Goal: Task Accomplishment & Management: Manage account settings

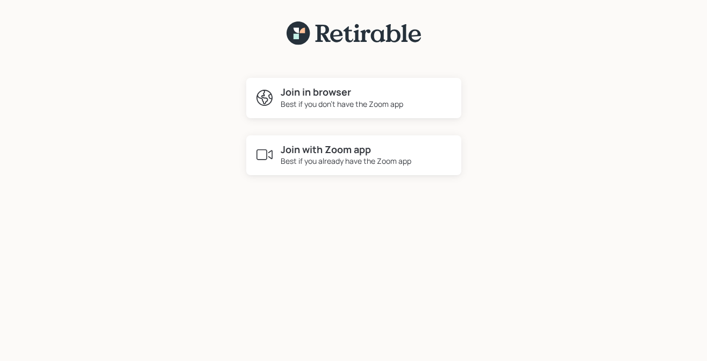
click at [314, 154] on h4 "Join with Zoom app" at bounding box center [346, 150] width 131 height 12
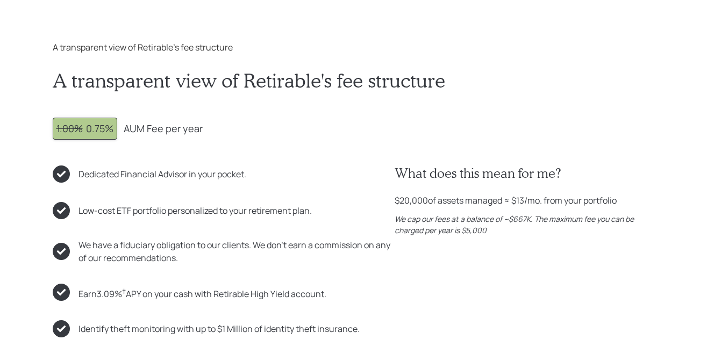
scroll to position [5419, 0]
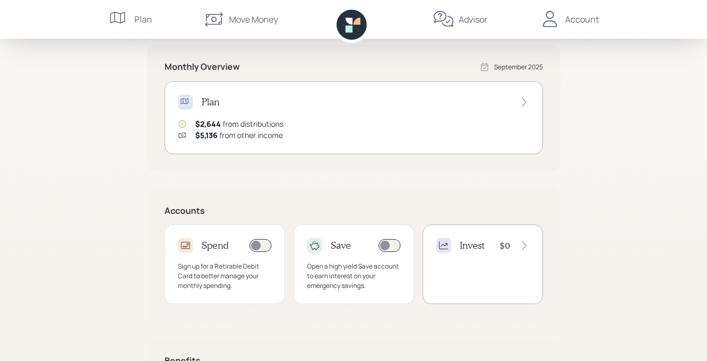
scroll to position [192, 0]
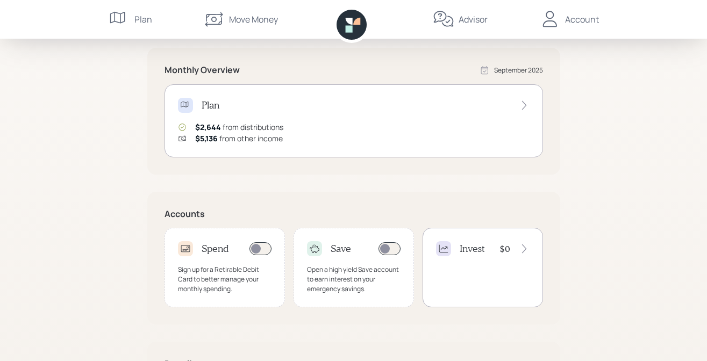
click at [488, 264] on div "Invest $0" at bounding box center [483, 268] width 120 height 80
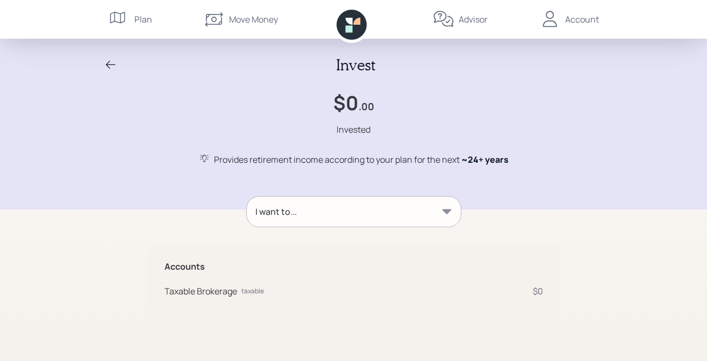
click at [444, 213] on icon at bounding box center [446, 211] width 11 height 11
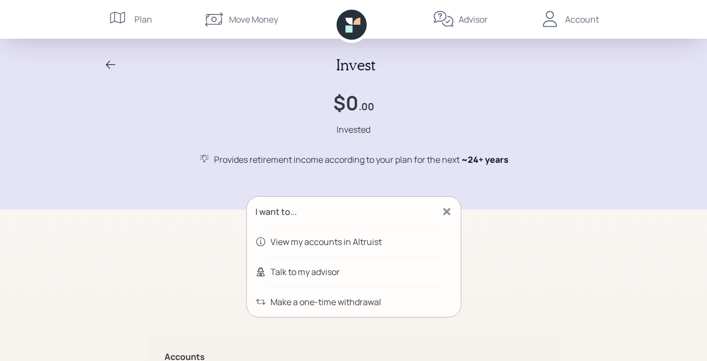
click at [447, 210] on icon at bounding box center [446, 211] width 7 height 7
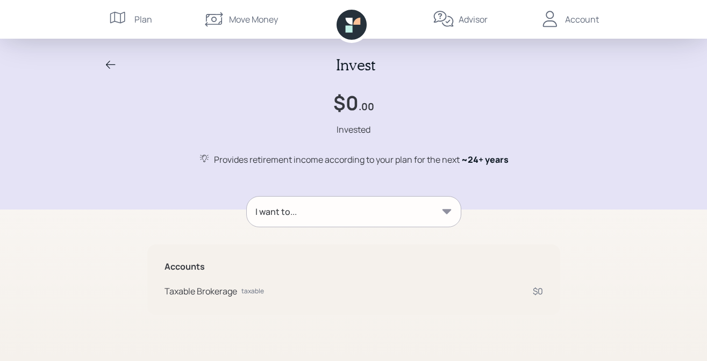
click at [94, 136] on div "Invest $0 .00 Invested Provides retirement income according to your plan for th…" at bounding box center [353, 105] width 707 height 210
click at [110, 62] on icon at bounding box center [110, 65] width 13 height 13
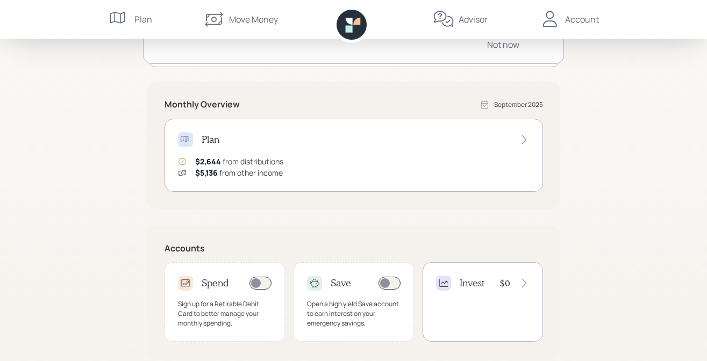
scroll to position [160, 0]
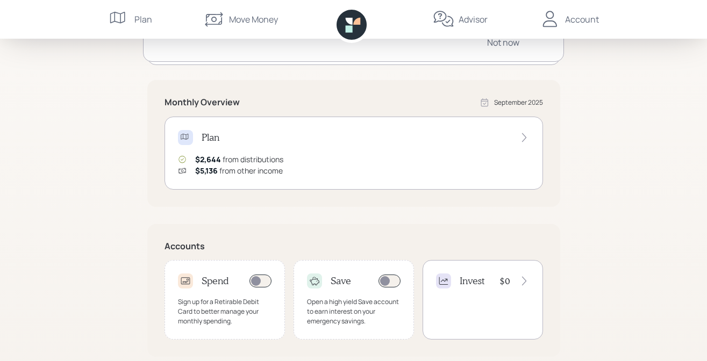
click at [96, 255] on div "Good Morning , Gail You and Jorg are on‑track! Open a high-yield, FDIC-insured …" at bounding box center [353, 173] width 707 height 667
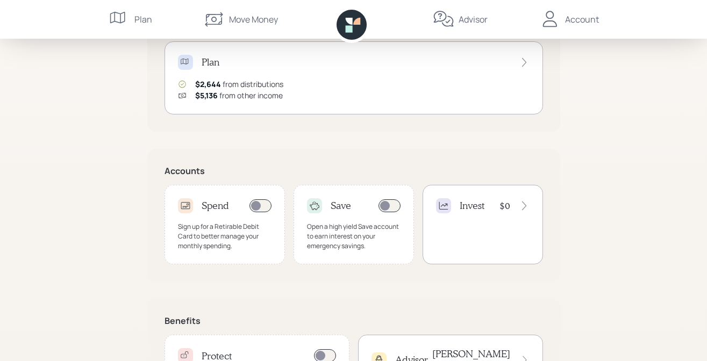
scroll to position [305, 0]
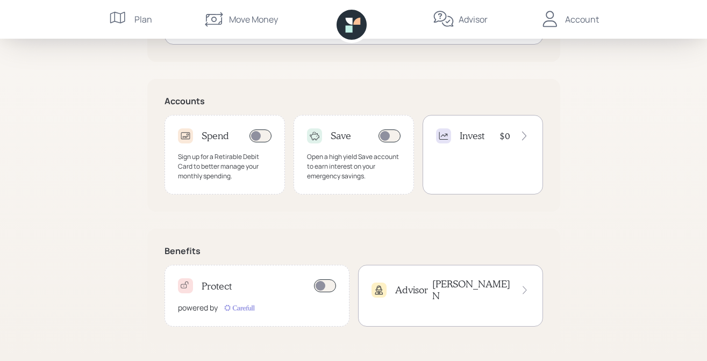
click at [451, 277] on div "Advisor Treva N" at bounding box center [450, 296] width 185 height 62
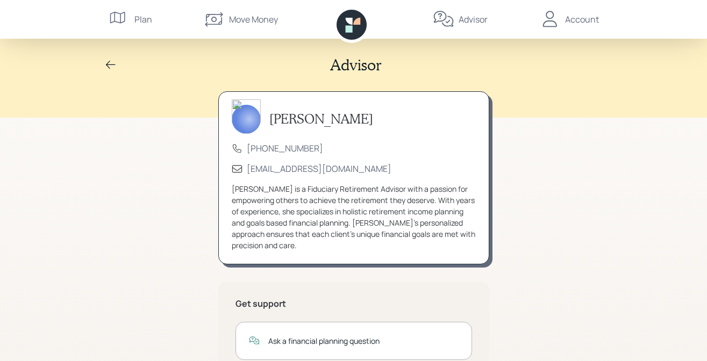
click at [110, 62] on icon at bounding box center [110, 65] width 13 height 13
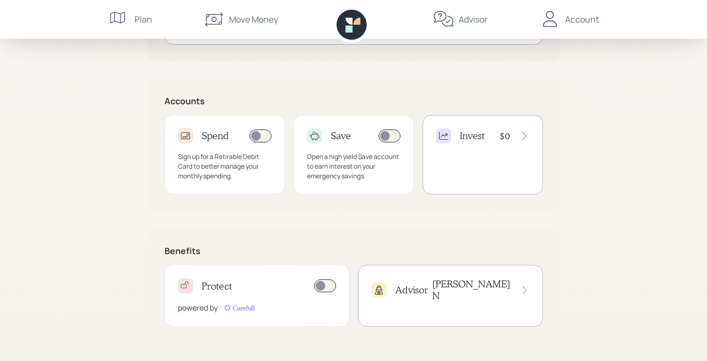
click at [429, 279] on div "Advisor Treva N" at bounding box center [450, 289] width 158 height 23
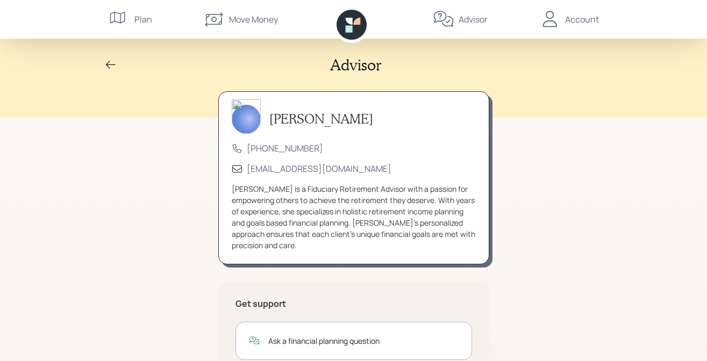
click at [572, 17] on div "Account" at bounding box center [582, 19] width 34 height 13
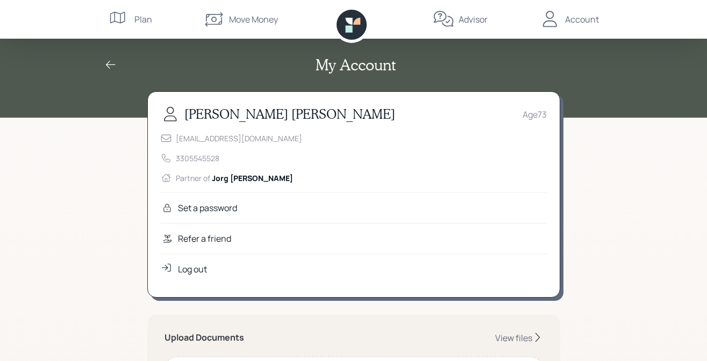
click at [192, 233] on div "Refer a friend" at bounding box center [204, 238] width 53 height 13
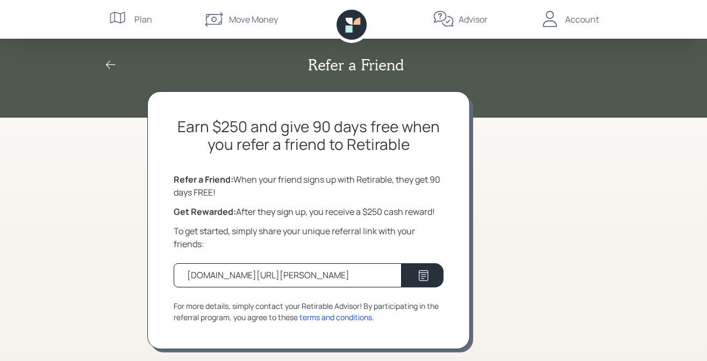
click at [109, 63] on icon at bounding box center [110, 65] width 13 height 13
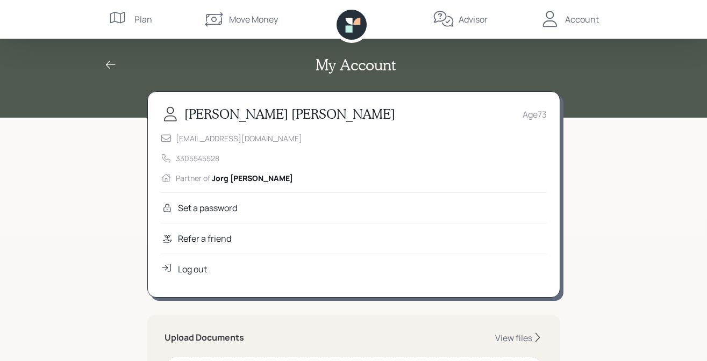
click at [104, 63] on icon at bounding box center [110, 65] width 13 height 13
